Goal: Communication & Community: Participate in discussion

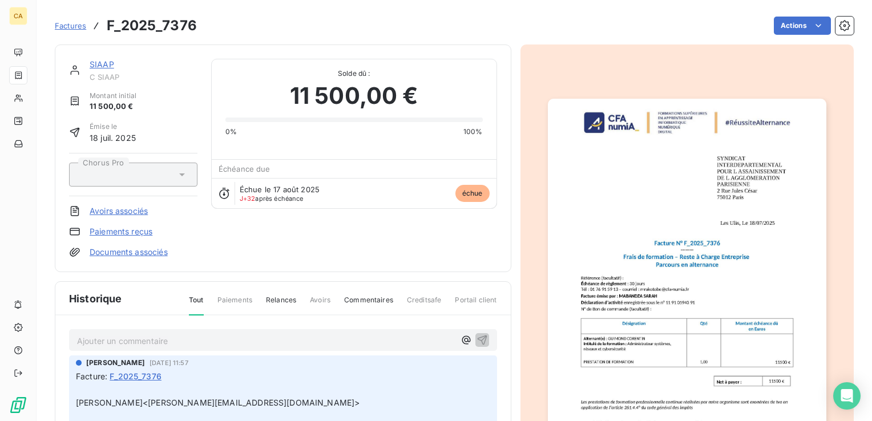
click at [615, 227] on img "button" at bounding box center [687, 296] width 278 height 394
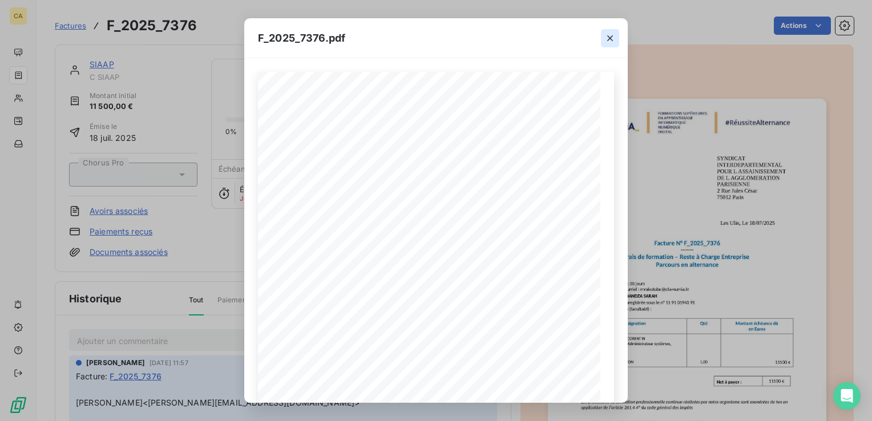
click at [608, 35] on icon "button" at bounding box center [609, 38] width 11 height 11
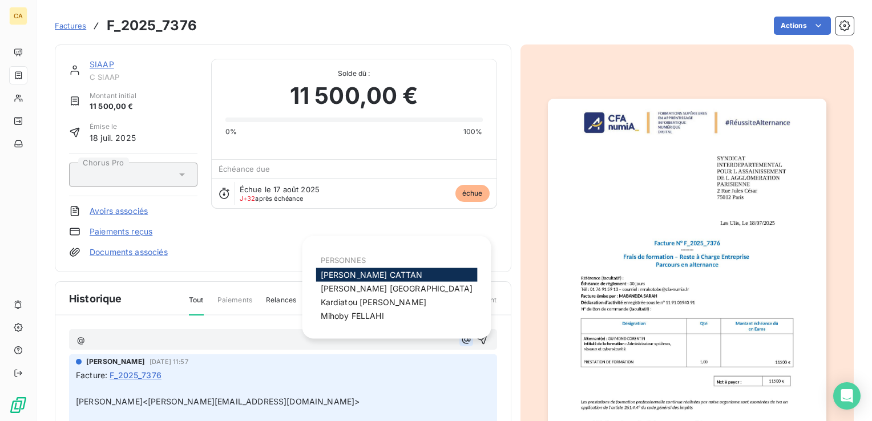
click at [460, 337] on icon "button" at bounding box center [465, 339] width 11 height 11
click at [366, 272] on span "Aurélie CATTAN" at bounding box center [372, 275] width 102 height 10
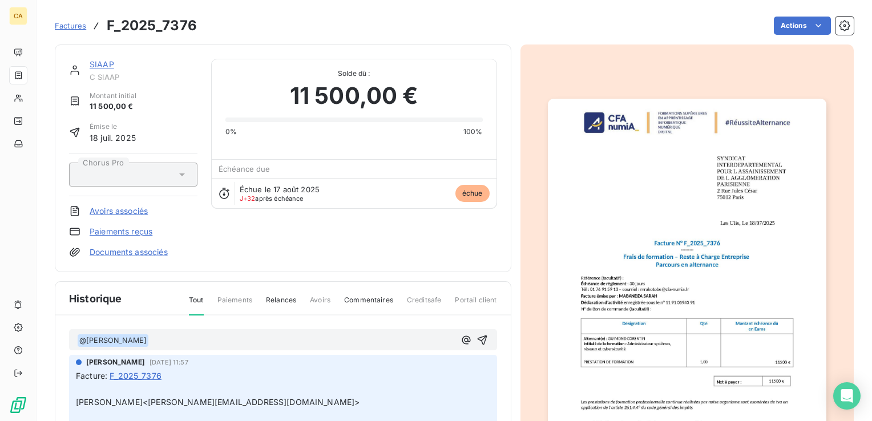
click at [212, 342] on p "﻿ @ Aurélie CATTAN ﻿ ﻿" at bounding box center [266, 341] width 378 height 14
click at [352, 340] on span "eu l'ENT au tel ce jour, ils m'on donné l'EJ à stipulé su rla facture." at bounding box center [273, 340] width 248 height 10
click at [392, 341] on span "eu l'ENT au tel ce jour, ils m'on donné l'EJ à stipulé sur la facture." at bounding box center [273, 340] width 248 height 10
click at [306, 339] on span "eu l'ENT au tel ce jour, ils m'on donné l'EJ à stipulé sur la facture ." at bounding box center [274, 340] width 250 height 10
click at [304, 337] on span "eu l'ENT au tel ce jour, ils m'on donné l'EJ548606 à stipulé sur la facture ." at bounding box center [289, 340] width 281 height 10
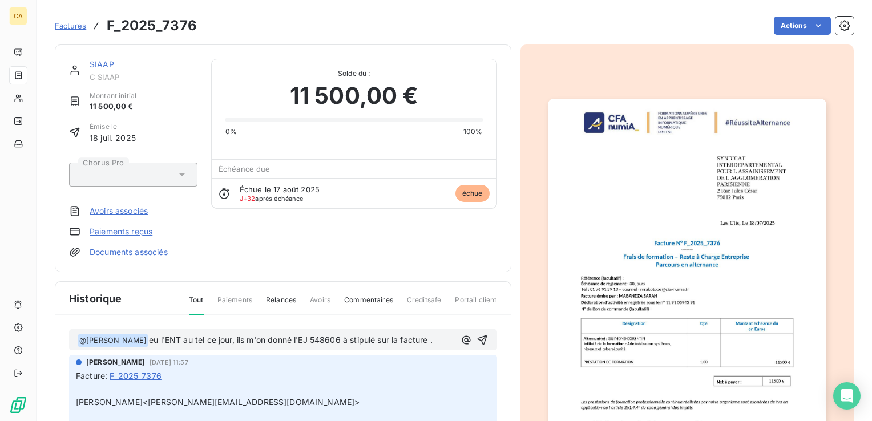
click at [371, 338] on span "eu l'ENT au tel ce jour, ils m'on donné l'EJ 548606 à stipulé sur la facture ." at bounding box center [291, 340] width 284 height 10
click at [430, 338] on span "eu l'ENT au tel ce jour, ils m'on donné l'EJ 548606 à stipuler sur la facture ." at bounding box center [292, 340] width 286 height 10
click at [431, 338] on span "eu l'ENT au tel ce jour, ils m'on donné l'EJ 548606 à stipuler sur la facture." at bounding box center [291, 340] width 284 height 10
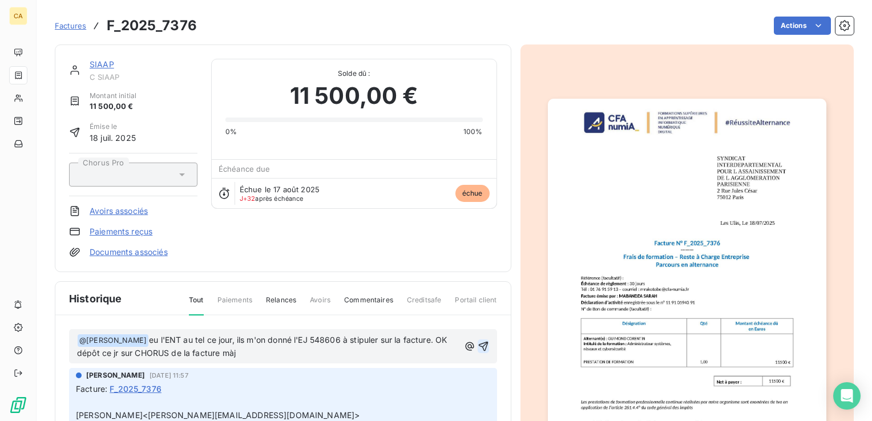
click at [478, 345] on icon "button" at bounding box center [483, 346] width 11 height 11
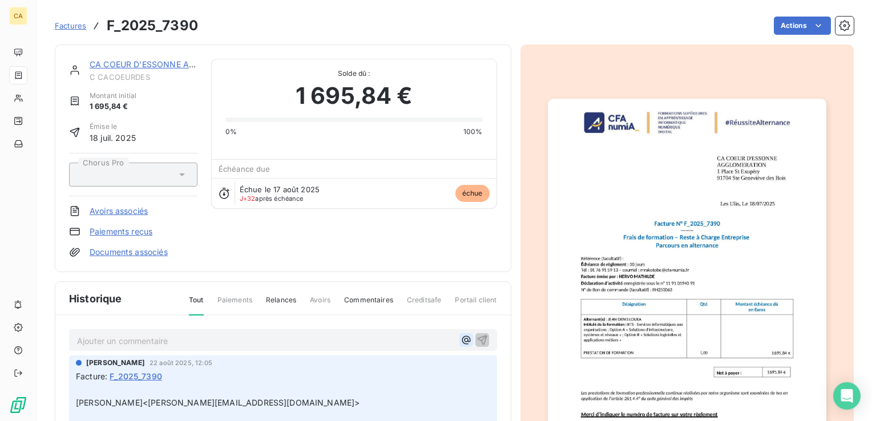
click at [460, 338] on icon "button" at bounding box center [465, 339] width 11 height 11
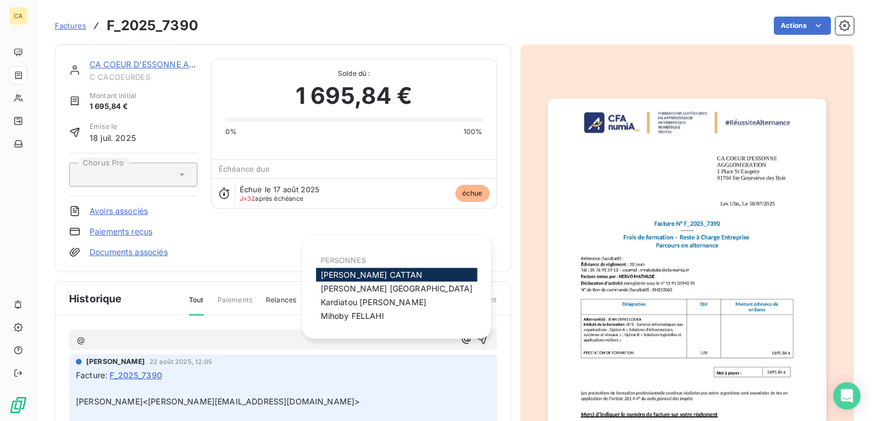
click at [372, 272] on span "Aurélie CATTAN" at bounding box center [372, 275] width 102 height 10
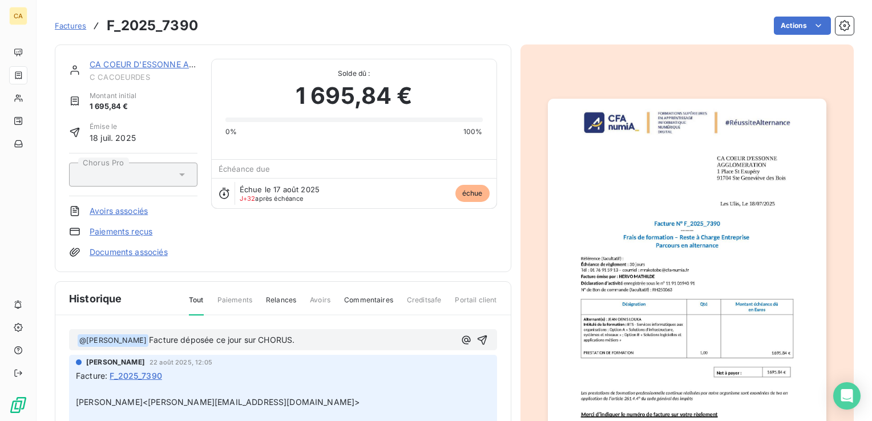
click at [176, 340] on span "Facture déposée ce jour sur CHORUS." at bounding box center [222, 340] width 146 height 10
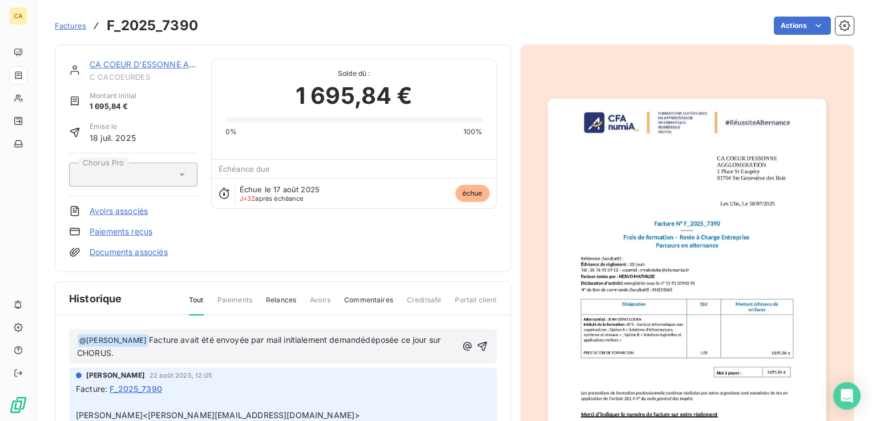
click at [277, 340] on span "Facture avait été envoyée par mail initialement demandédéposée ce jour sur CHOR…" at bounding box center [260, 346] width 366 height 23
click at [278, 338] on span "Facture avait été envoyée par mail comme initialement demandédéposée ce jour su…" at bounding box center [268, 346] width 382 height 23
click at [394, 338] on span "Facture avait été envoyée par mail (comme initialement demandédéposée ce jour s…" at bounding box center [261, 346] width 369 height 23
click at [478, 341] on icon "button" at bounding box center [483, 346] width 11 height 11
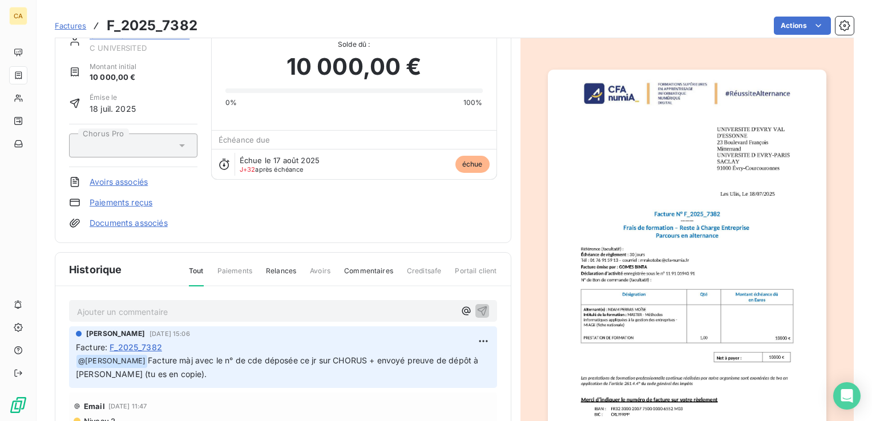
scroll to position [57, 0]
